Goal: Task Accomplishment & Management: Manage account settings

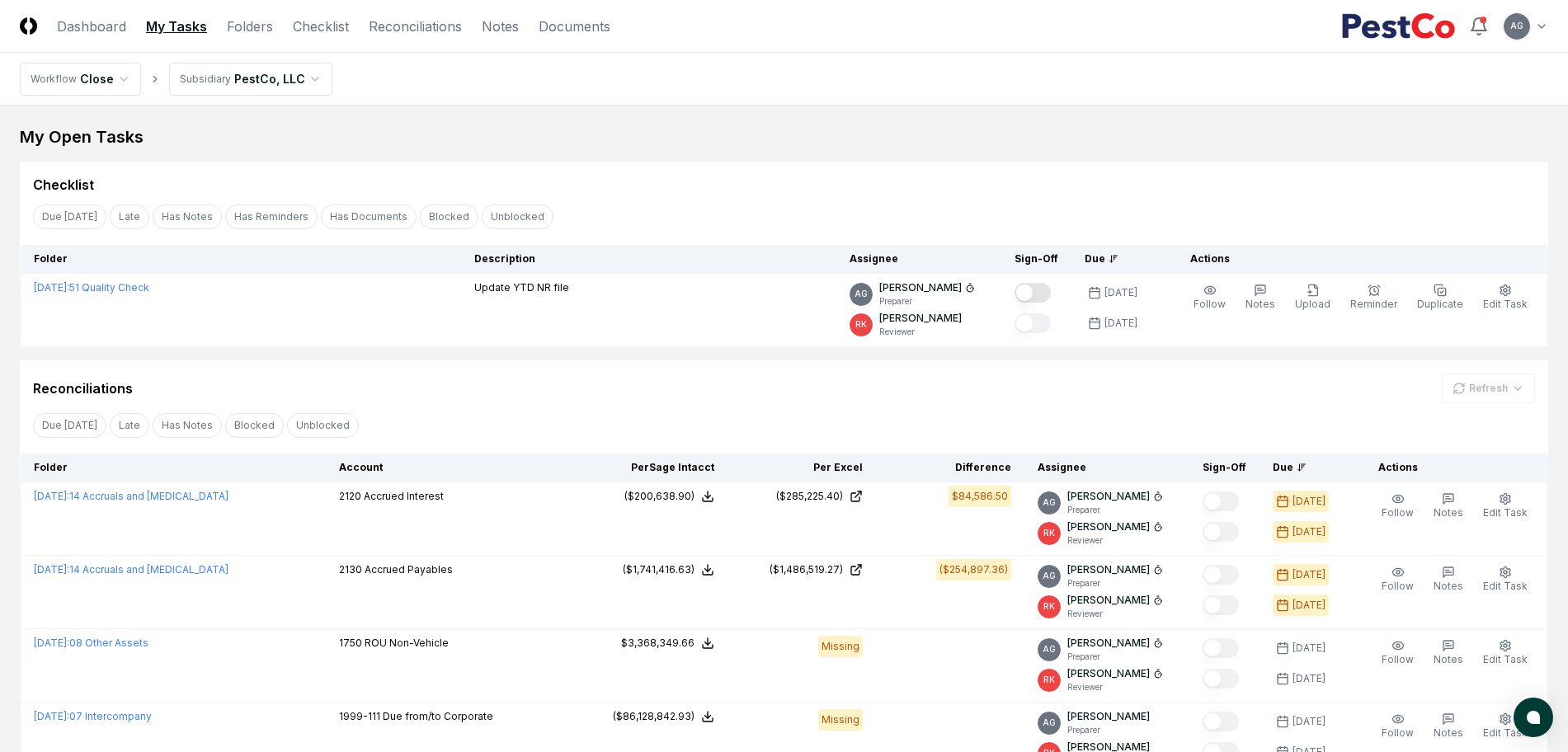
click at [736, 135] on div "My Open Tasks" at bounding box center [784, 136] width 1529 height 23
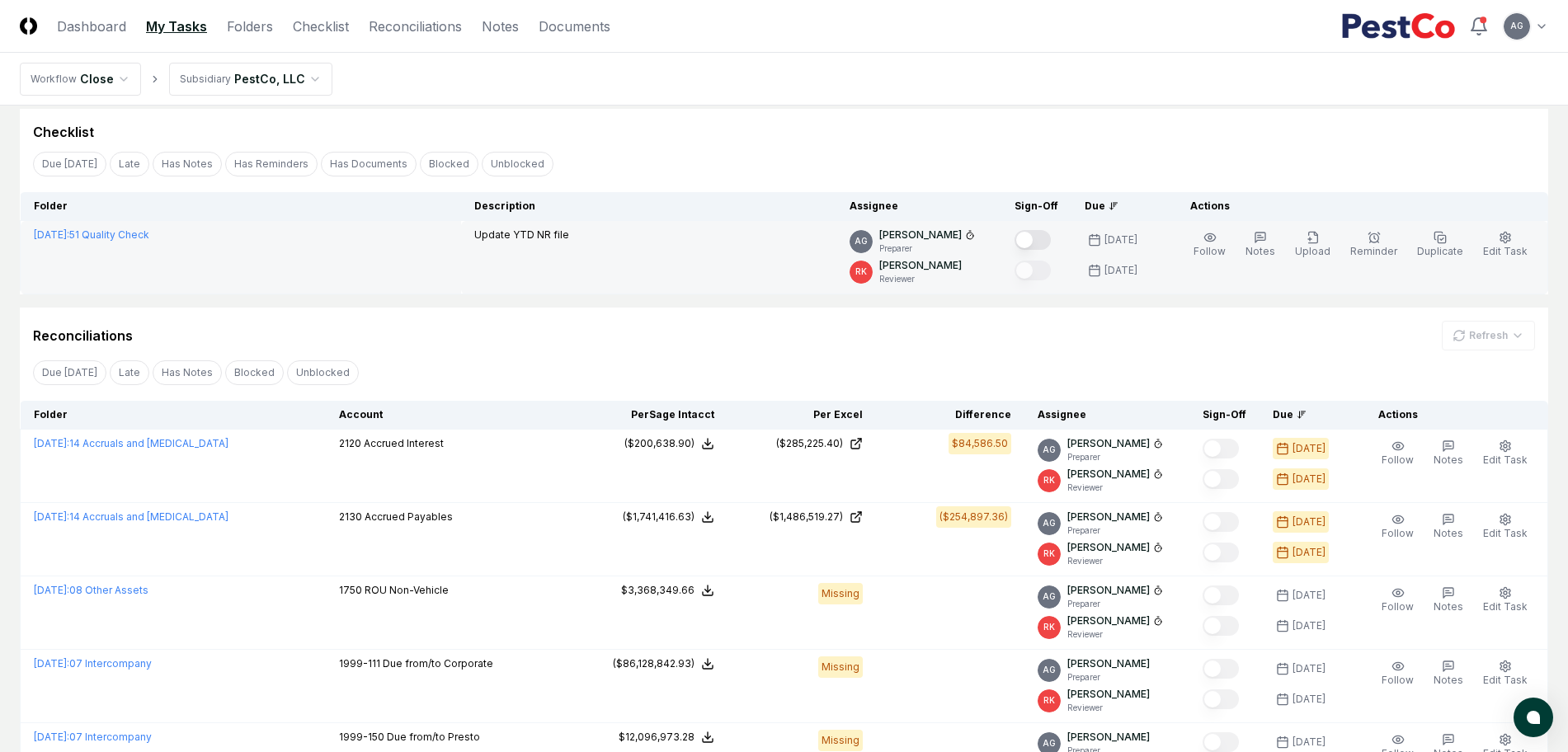
scroll to position [103, 0]
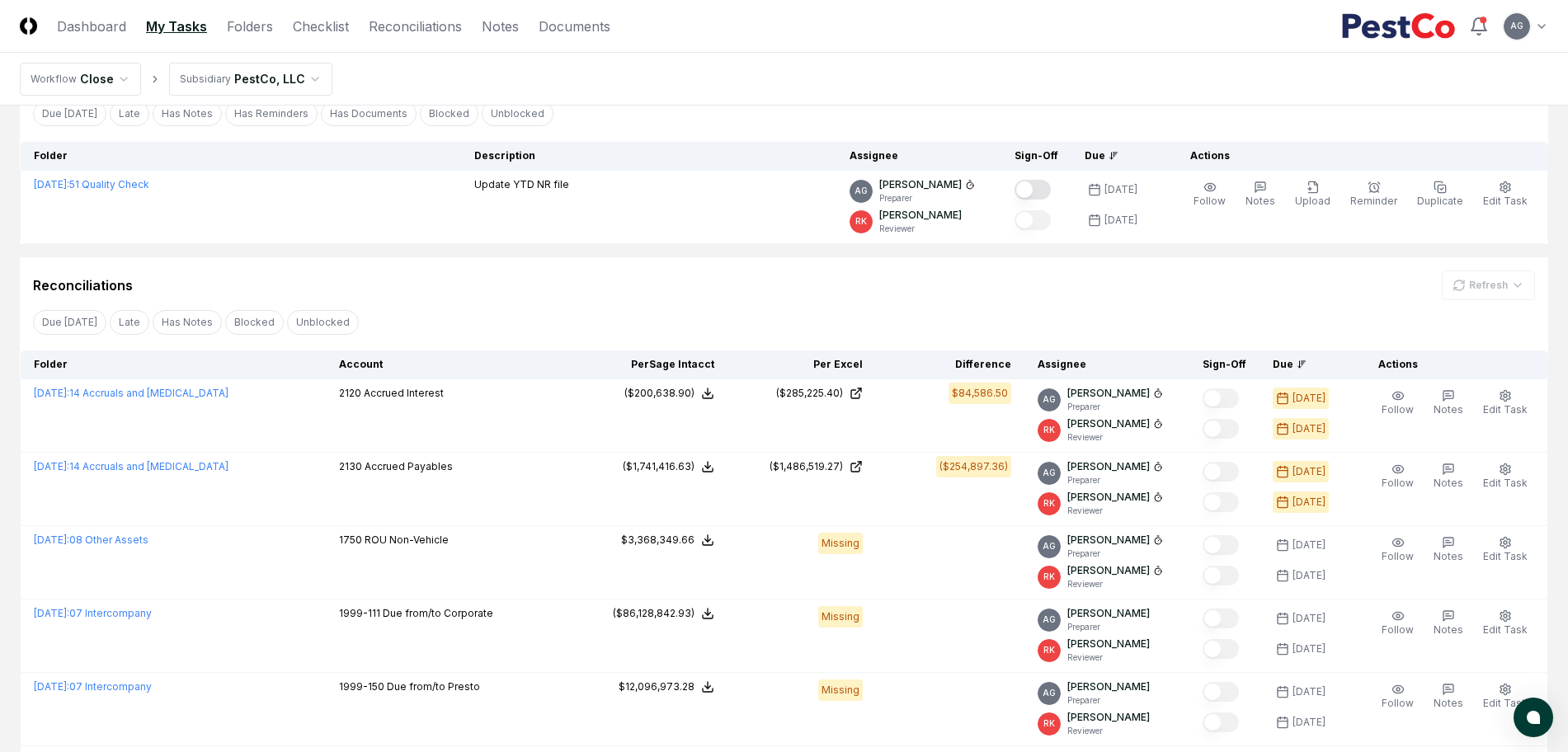
click at [629, 290] on div "Reconciliations Refresh" at bounding box center [784, 286] width 1502 height 30
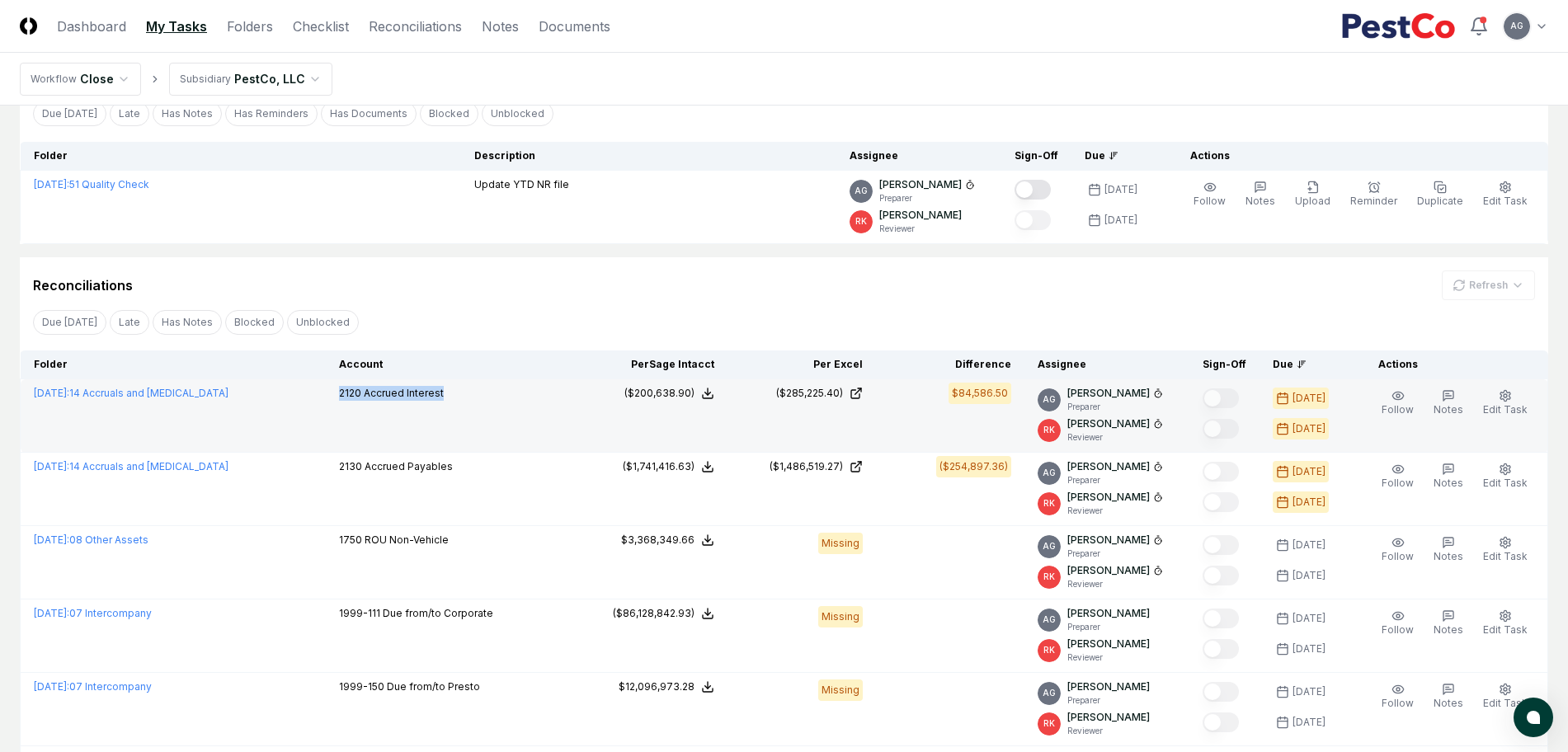
drag, startPoint x: 449, startPoint y: 397, endPoint x: 335, endPoint y: 401, distance: 113.9
click at [335, 401] on td "2120 Accrued Interest" at bounding box center [452, 415] width 253 height 73
copy p "2120 Accrued Interest"
click at [163, 393] on link "[DATE] : 14 Accruals and [MEDICAL_DATA]" at bounding box center [131, 393] width 195 height 12
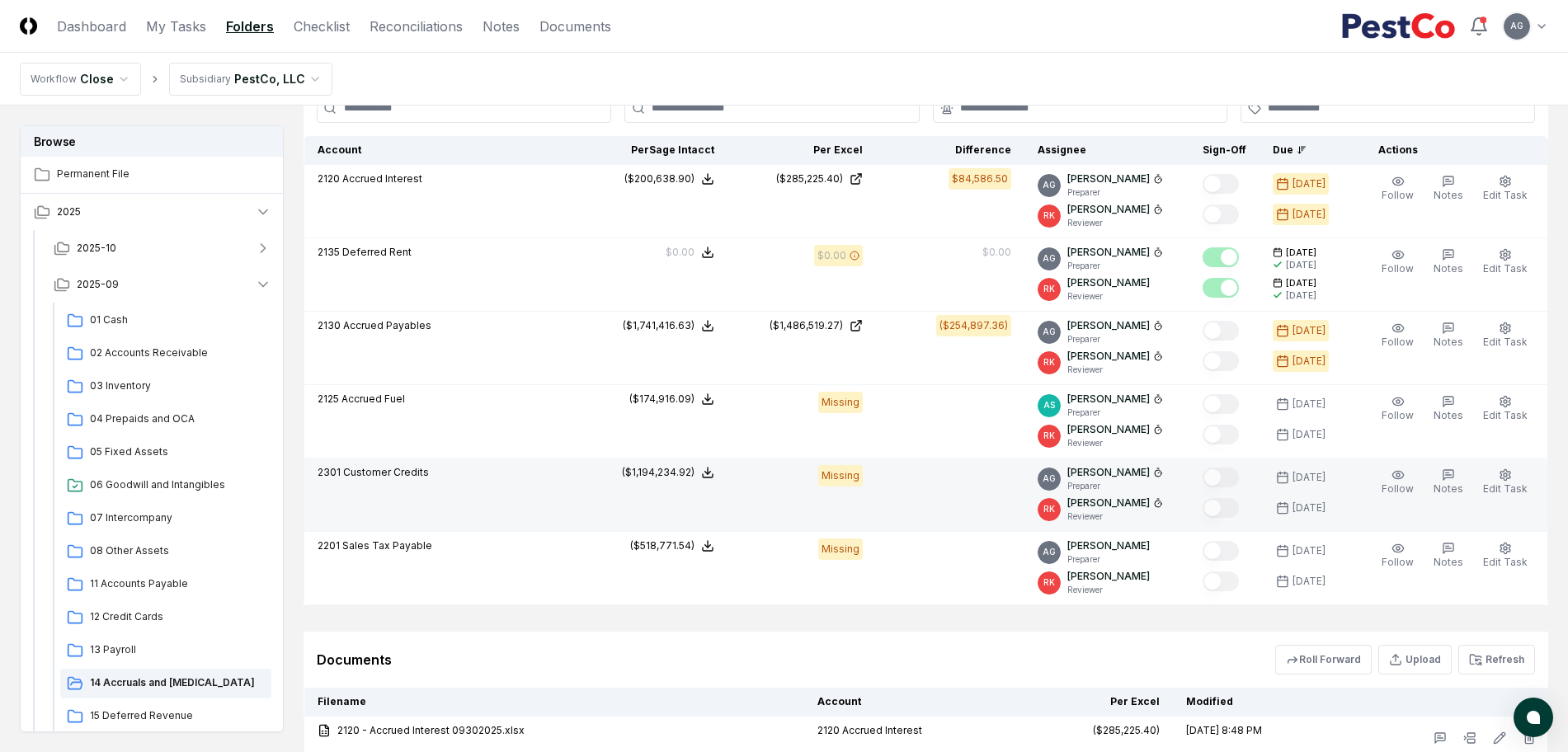
scroll to position [2268, 0]
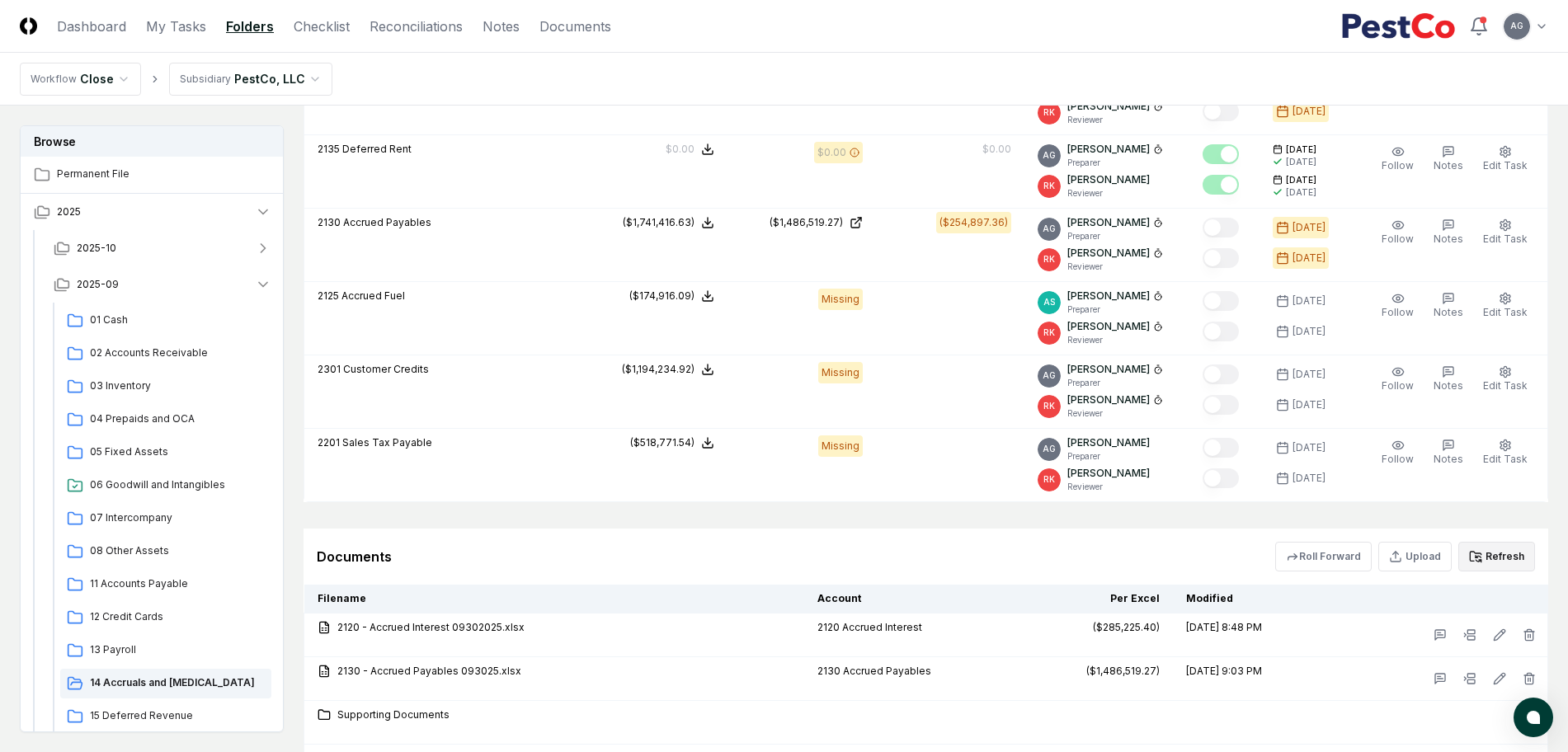
click at [1493, 554] on button "Refresh" at bounding box center [1496, 557] width 77 height 30
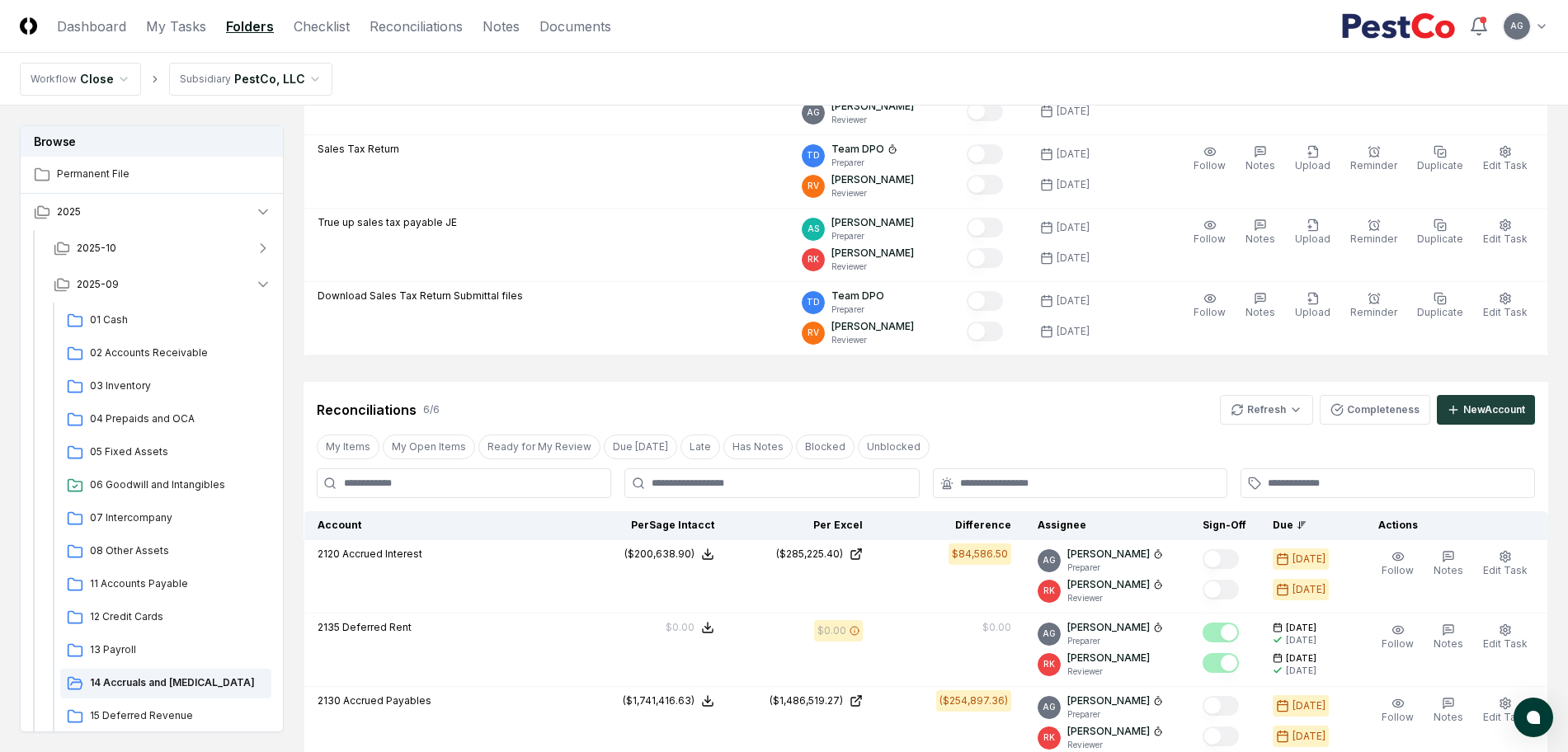
scroll to position [1650, 0]
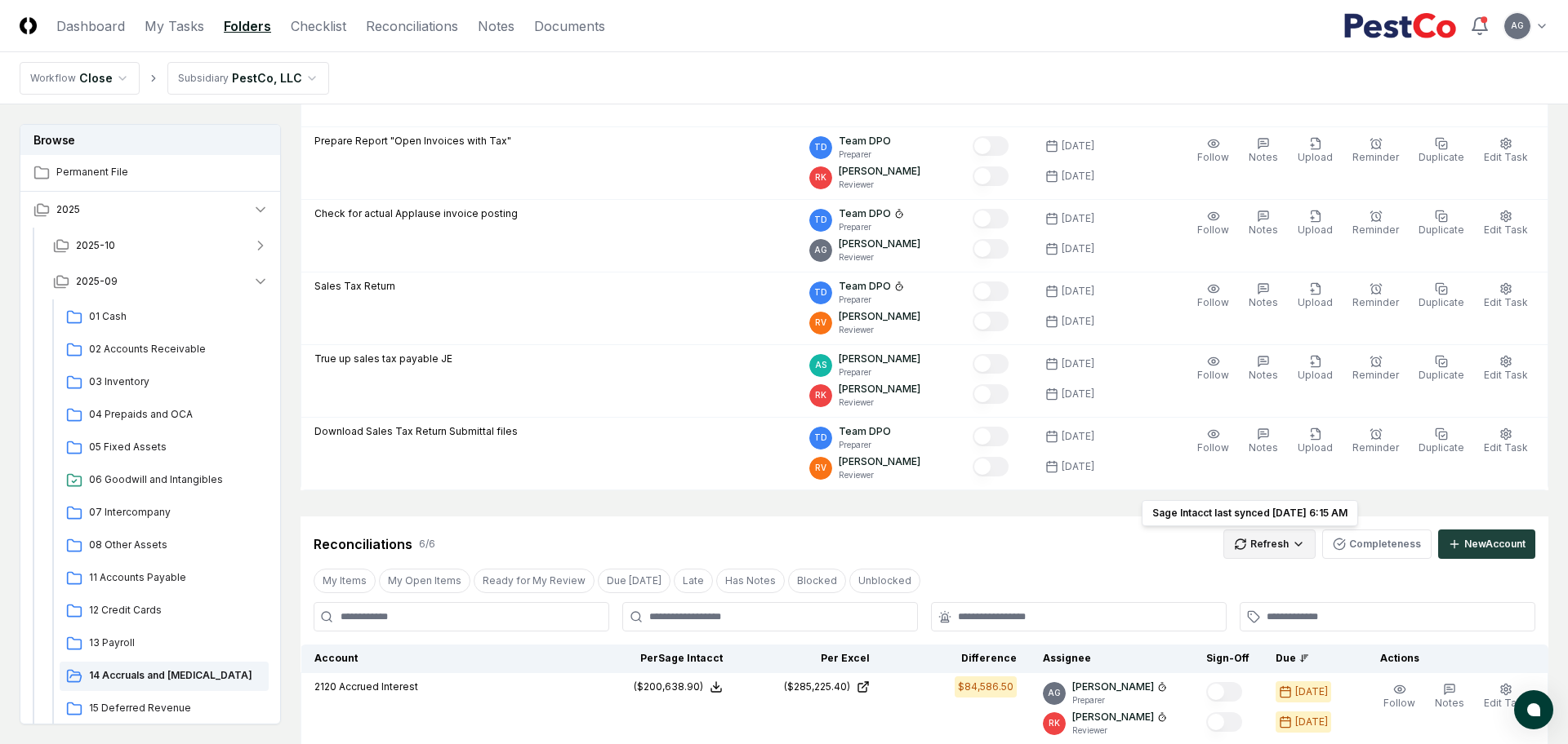
click at [1248, 541] on html "CloseCore Dashboard My Tasks Folders Checklist Reconciliations Notes Documents …" at bounding box center [784, 219] width 1568 height 3703
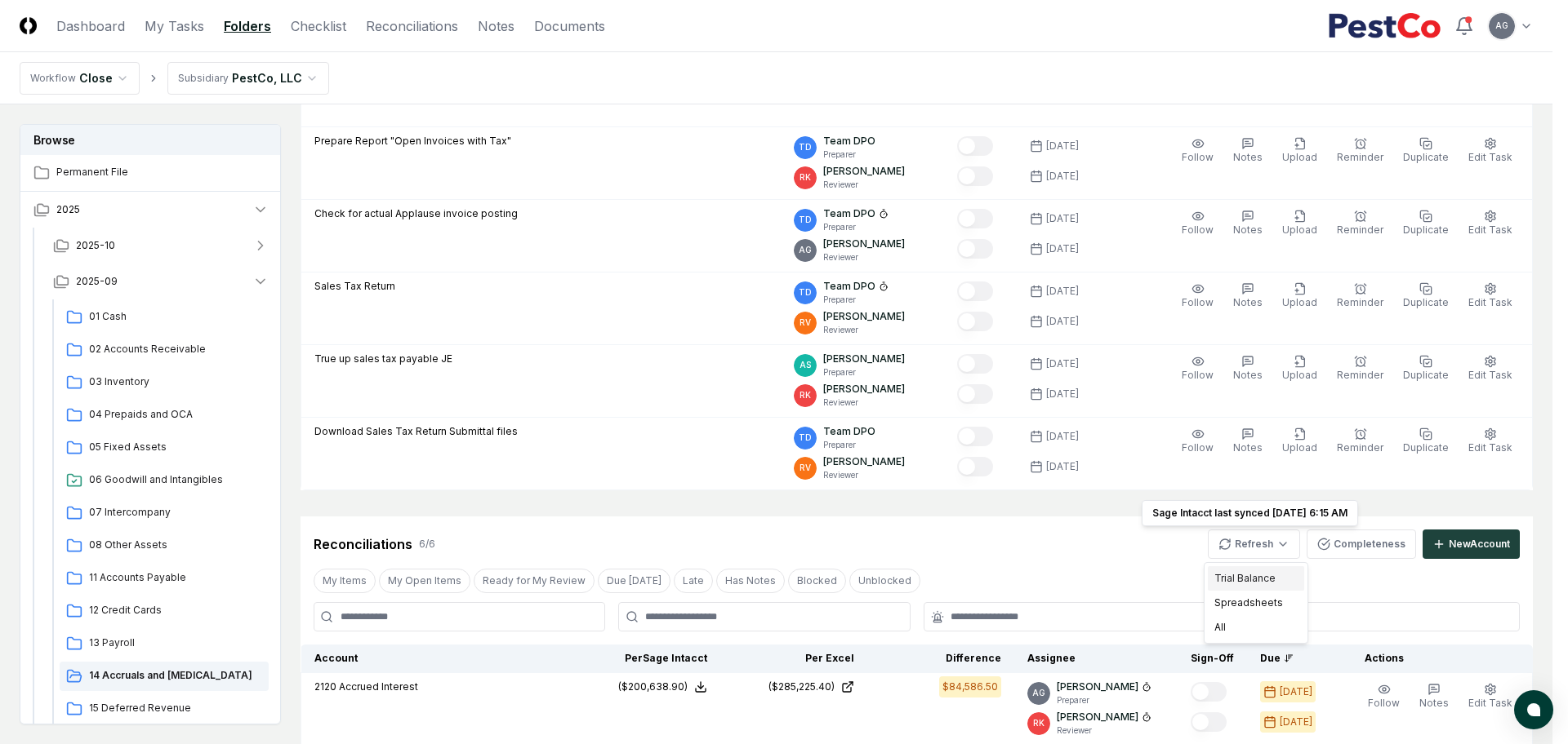
click at [1242, 577] on div "Trial Balance" at bounding box center [1255, 578] width 96 height 25
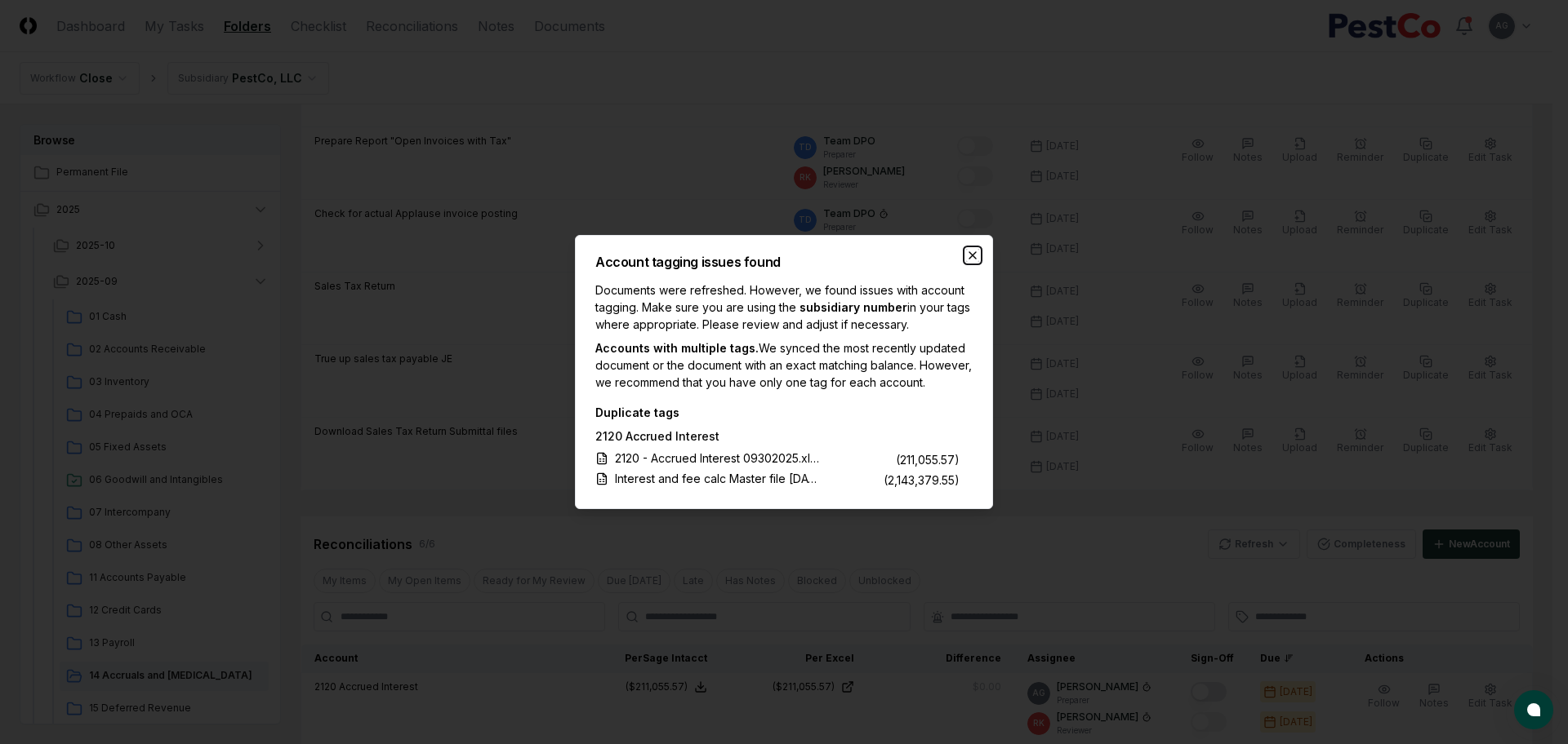
click at [970, 252] on icon "button" at bounding box center [972, 255] width 7 height 7
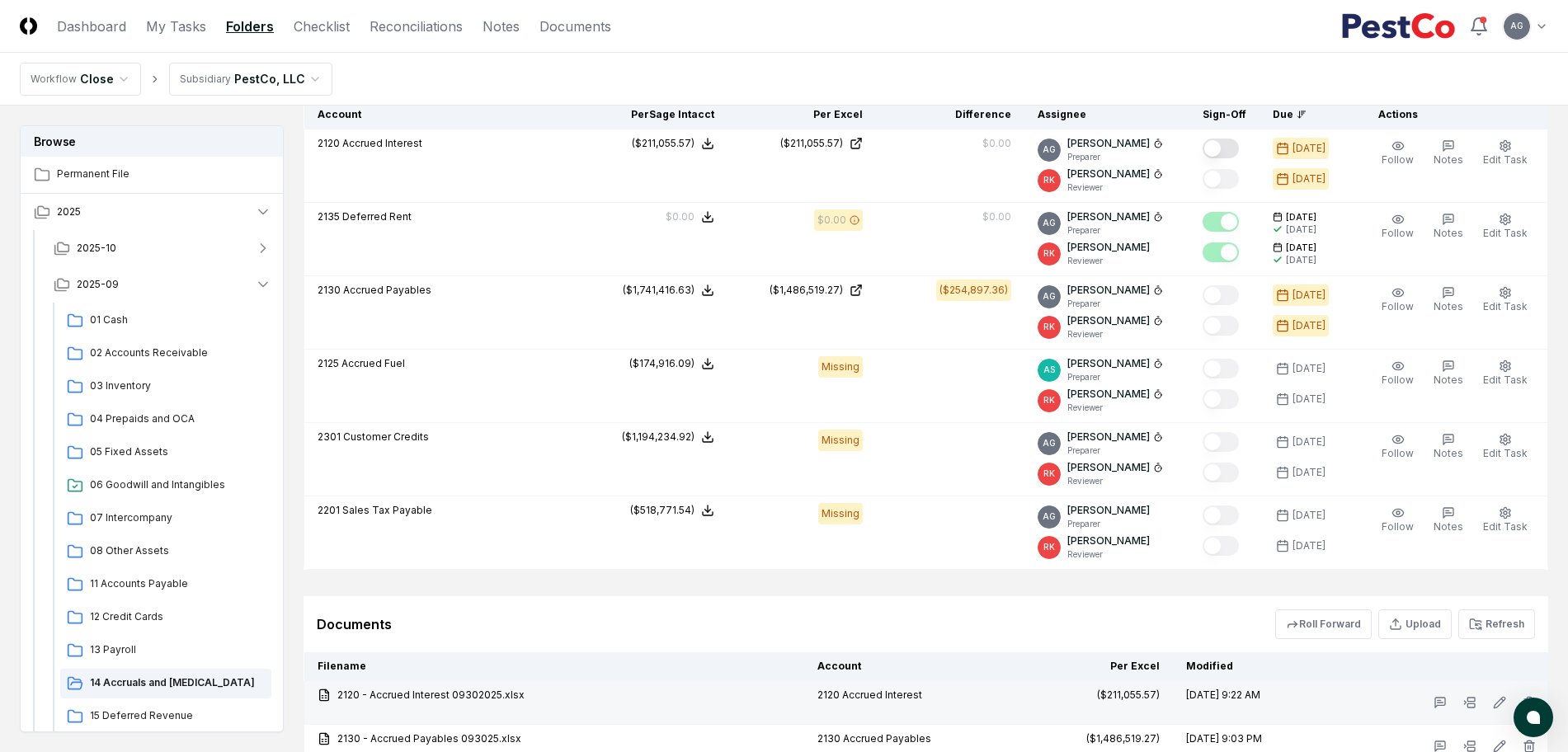
scroll to position [2165, 0]
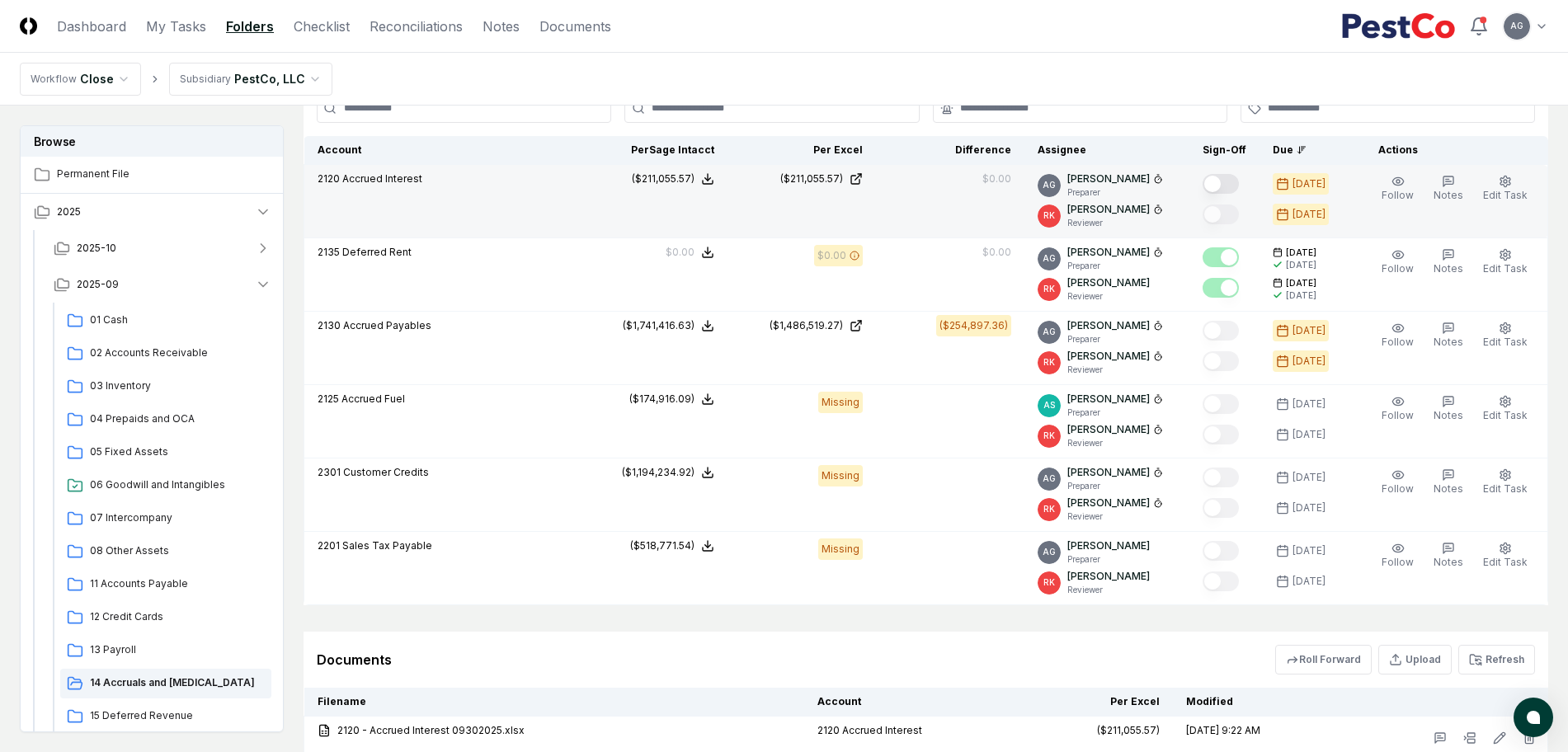
click at [1230, 176] on button "Mark complete" at bounding box center [1221, 184] width 36 height 20
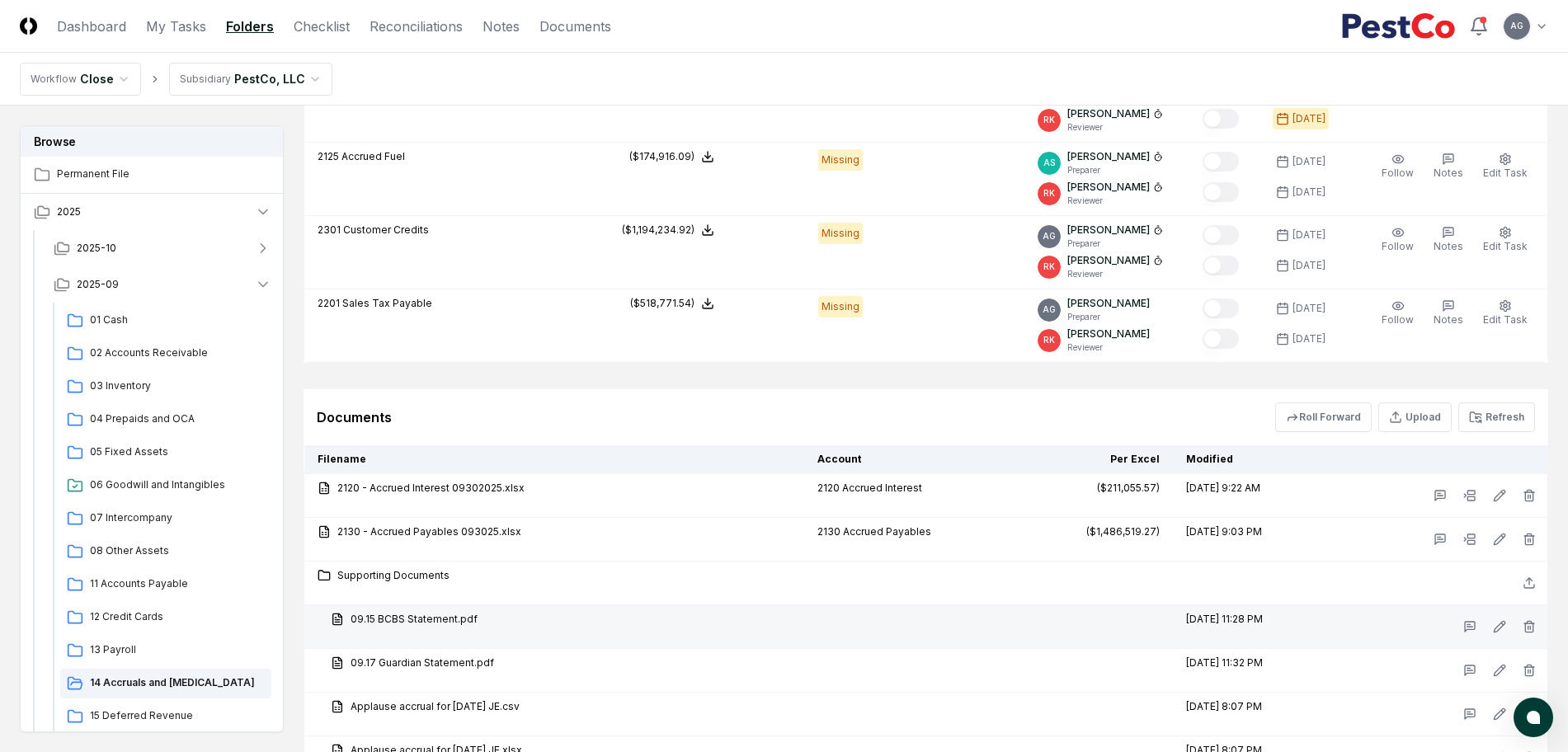
scroll to position [2475, 0]
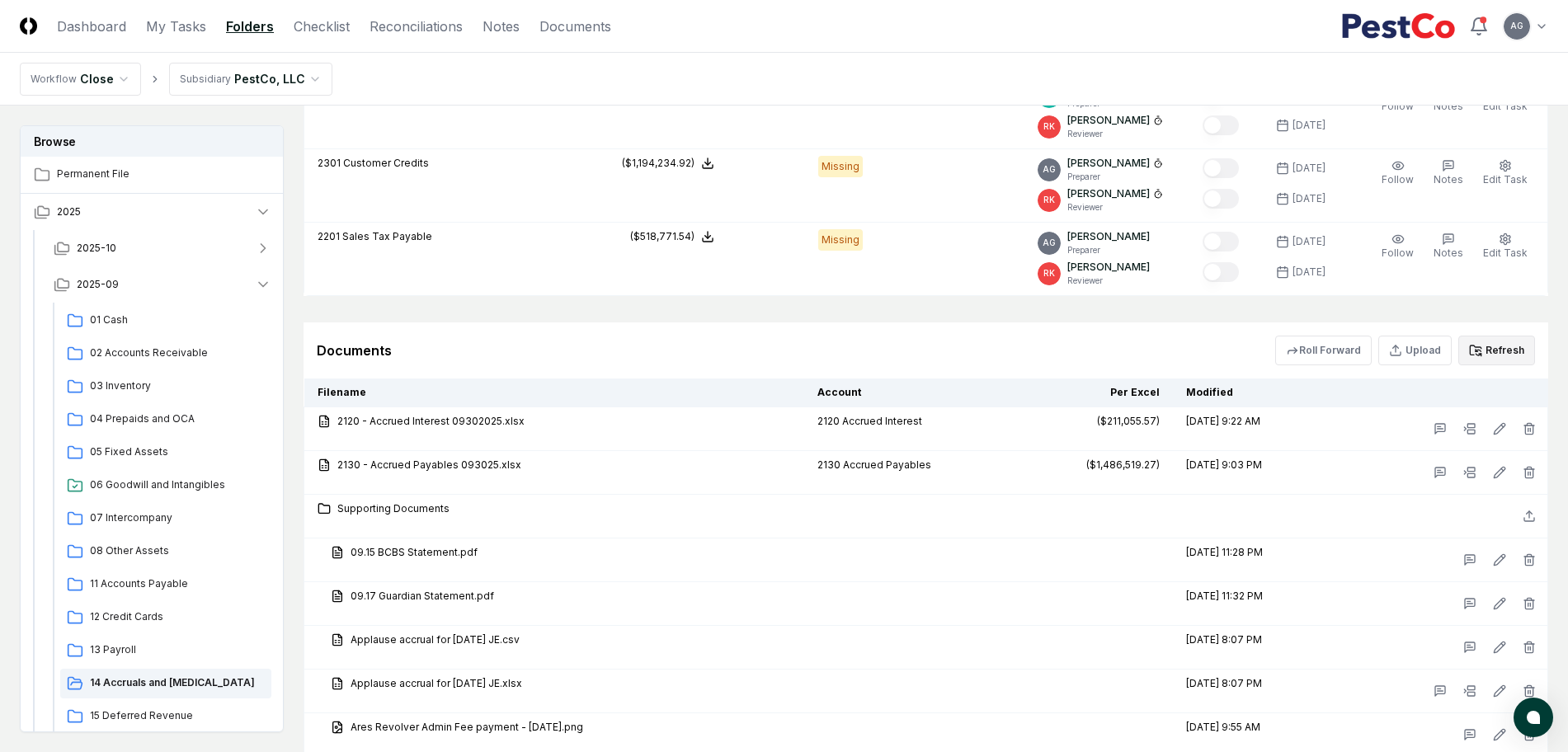
click at [1510, 356] on button "Refresh" at bounding box center [1496, 351] width 77 height 30
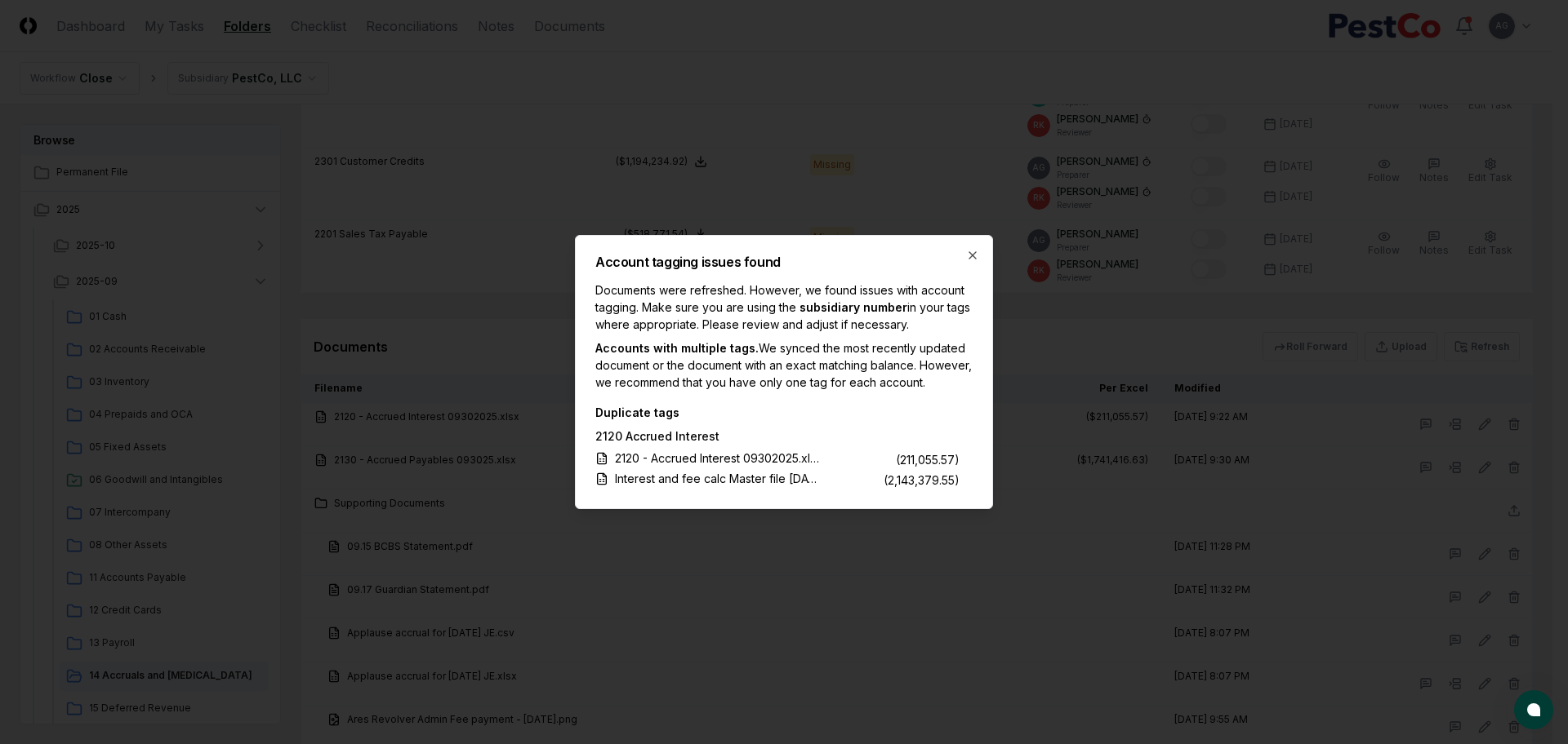
click at [975, 235] on div "Account tagging issues found Documents were refreshed. However, we found issues…" at bounding box center [784, 372] width 418 height 274
click at [972, 250] on icon "button" at bounding box center [972, 255] width 13 height 13
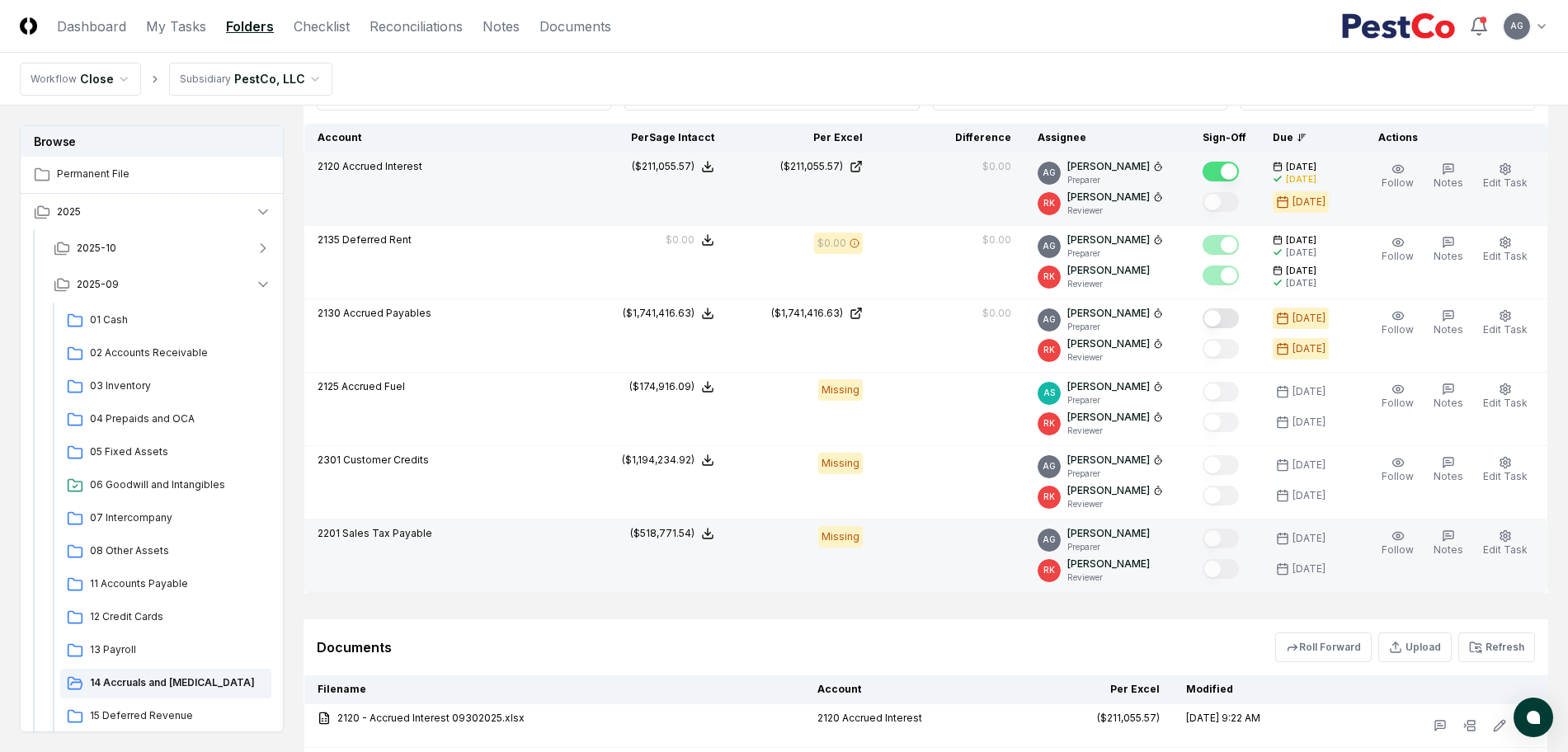
scroll to position [2165, 0]
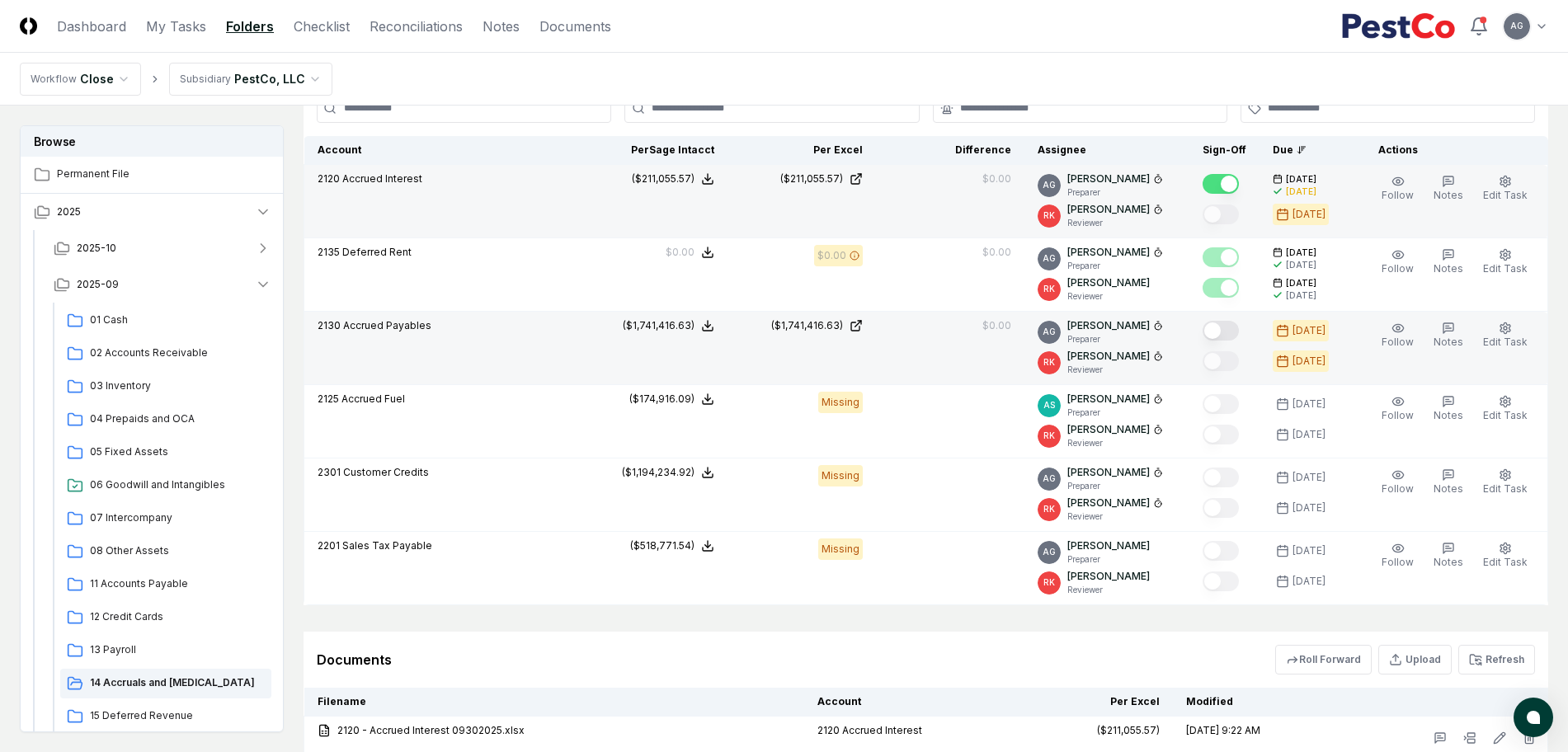
click at [1236, 336] on button "Mark complete" at bounding box center [1221, 331] width 36 height 20
click at [169, 27] on link "My Tasks" at bounding box center [176, 26] width 60 height 20
